Goal: Answer question/provide support: Share knowledge or assist other users

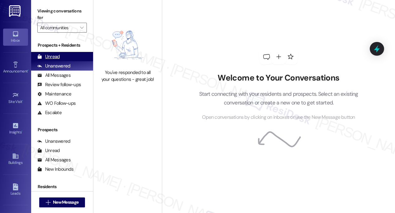
click at [60, 59] on div "Unread (0)" at bounding box center [62, 56] width 62 height 9
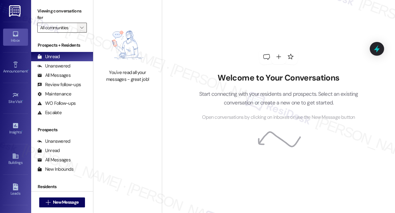
click at [78, 26] on button "" at bounding box center [82, 28] width 10 height 10
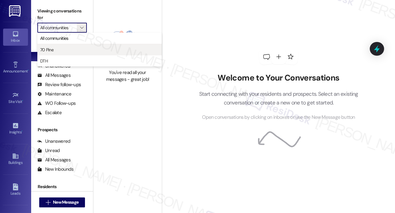
click at [68, 52] on span "70 Pine" at bounding box center [99, 50] width 119 height 6
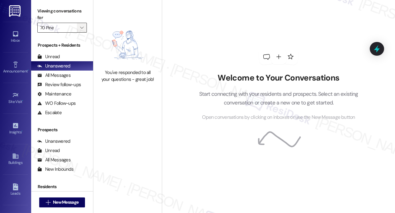
click at [83, 25] on span "" at bounding box center [82, 28] width 6 height 10
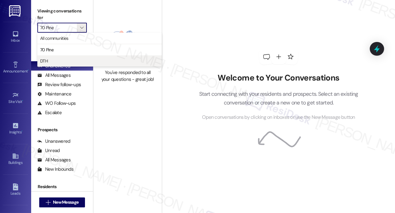
click at [67, 57] on button "DTH" at bounding box center [99, 60] width 124 height 11
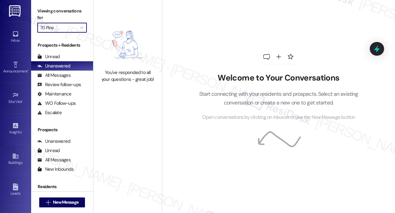
type input "DTH"
